Goal: Browse casually

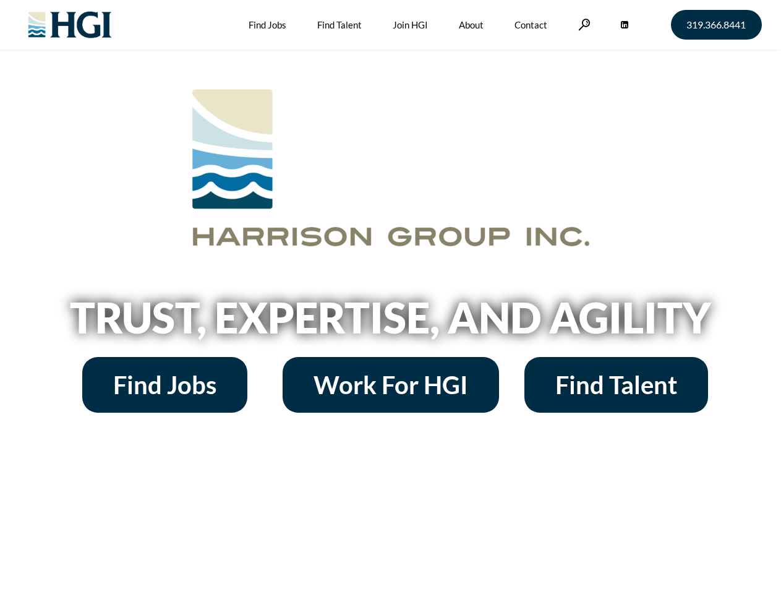
click at [390, 297] on h2 "Trust, Expertise, and Agility" at bounding box center [390, 317] width 705 height 42
click at [583, 24] on link at bounding box center [584, 25] width 12 height 12
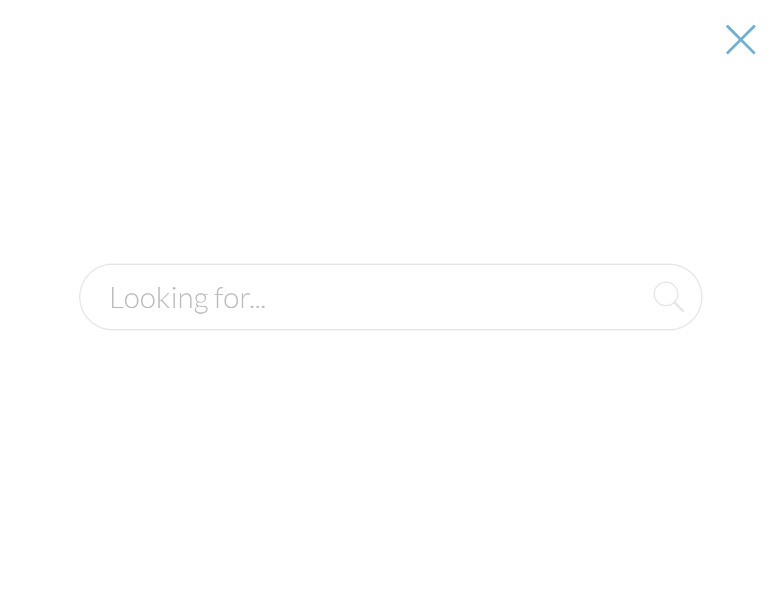
click at [390, 322] on h2 "Trust, Expertise, and Agility" at bounding box center [390, 317] width 705 height 42
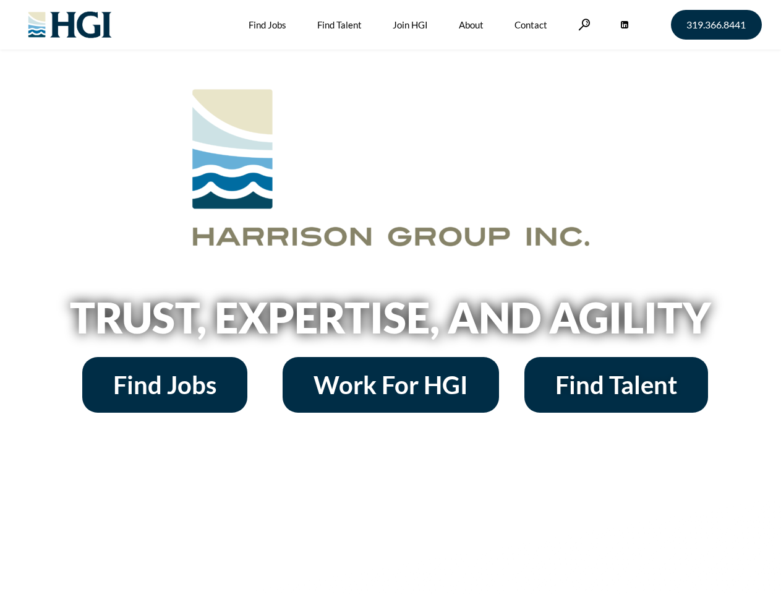
click at [390, 297] on h2 "Trust, Expertise, and Agility" at bounding box center [390, 317] width 705 height 42
click at [583, 24] on link at bounding box center [584, 25] width 12 height 12
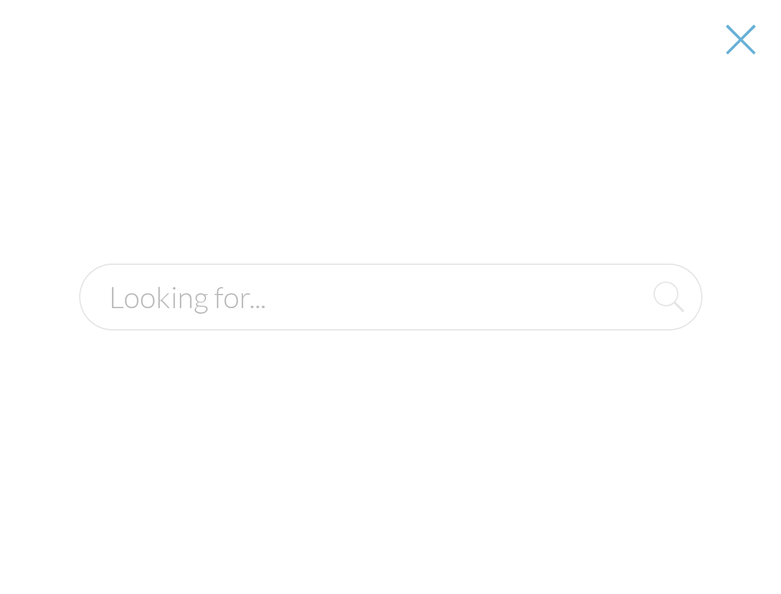
click at [390, 322] on h2 "Trust, Expertise, and Agility" at bounding box center [390, 317] width 705 height 42
